Goal: Find specific page/section

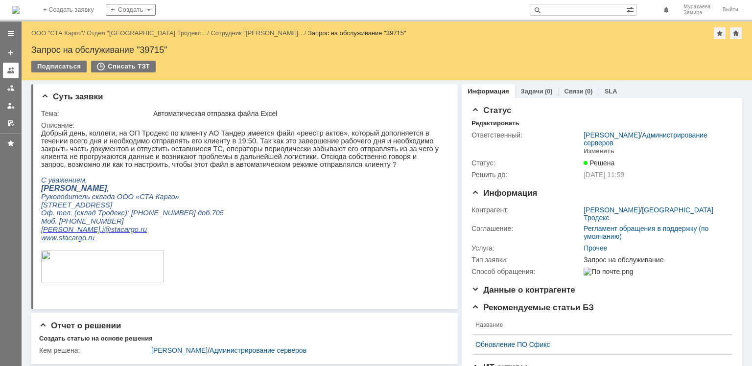
click at [11, 68] on div at bounding box center [11, 71] width 8 height 8
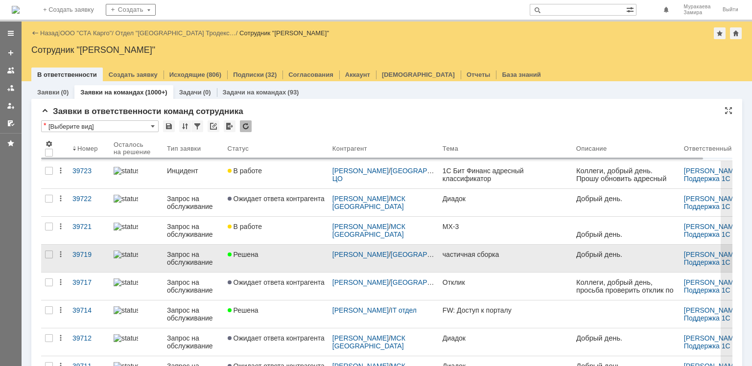
click at [191, 258] on div "Запрос на обслуживание" at bounding box center [193, 259] width 53 height 16
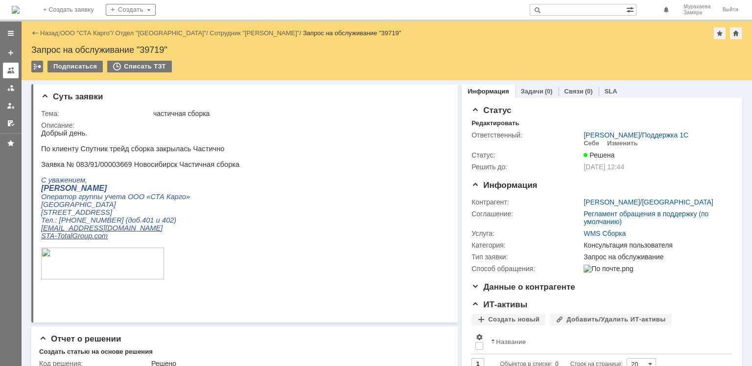
click at [11, 72] on div at bounding box center [11, 71] width 8 height 8
